Goal: Task Accomplishment & Management: Manage account settings

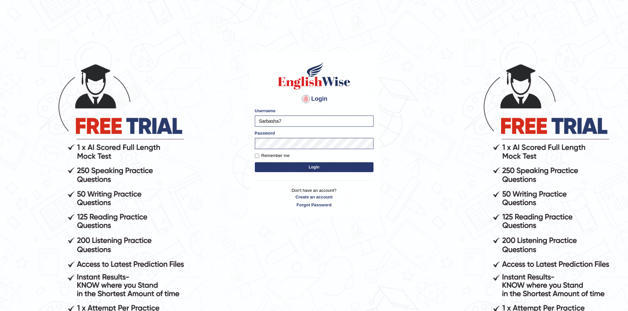
click at [319, 165] on button "Login" at bounding box center [314, 167] width 119 height 10
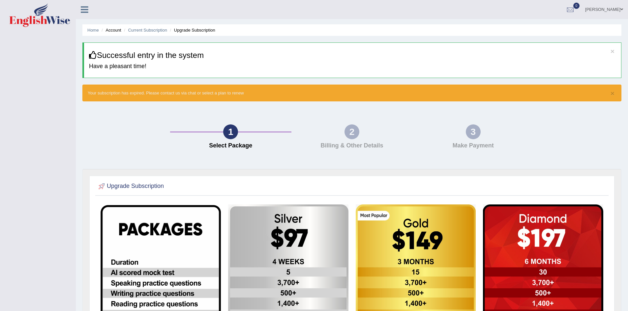
click at [621, 9] on span at bounding box center [621, 9] width 3 height 4
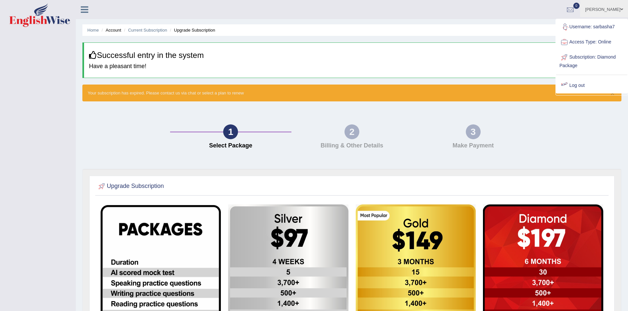
click at [580, 87] on link "Log out" at bounding box center [591, 85] width 71 height 15
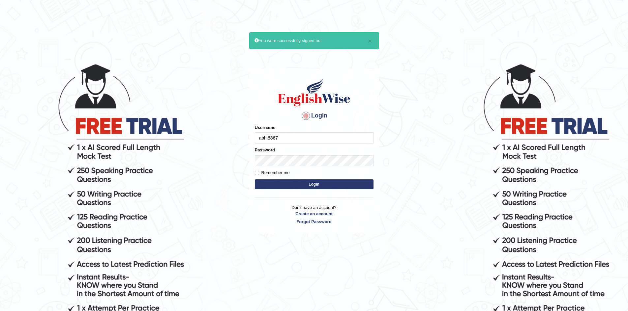
type input "abhi8867"
click at [321, 186] on button "Login" at bounding box center [314, 185] width 119 height 10
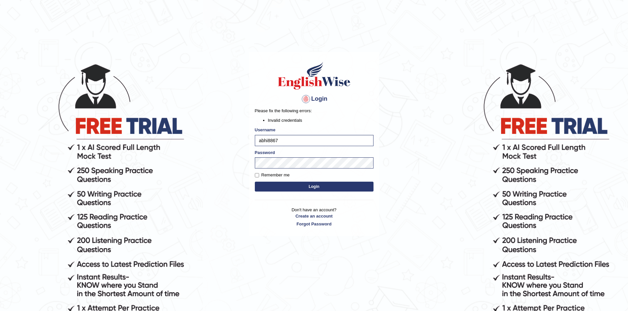
click at [310, 187] on button "Login" at bounding box center [314, 187] width 119 height 10
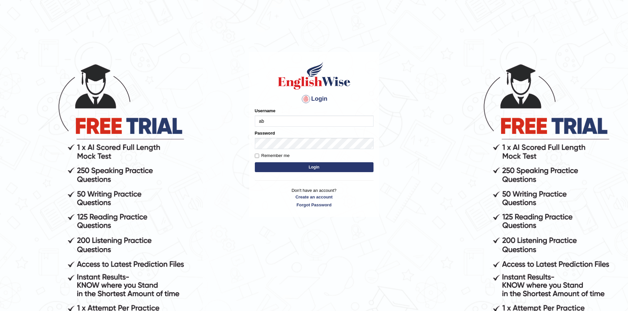
type input "a"
